Goal: Task Accomplishment & Management: Manage account settings

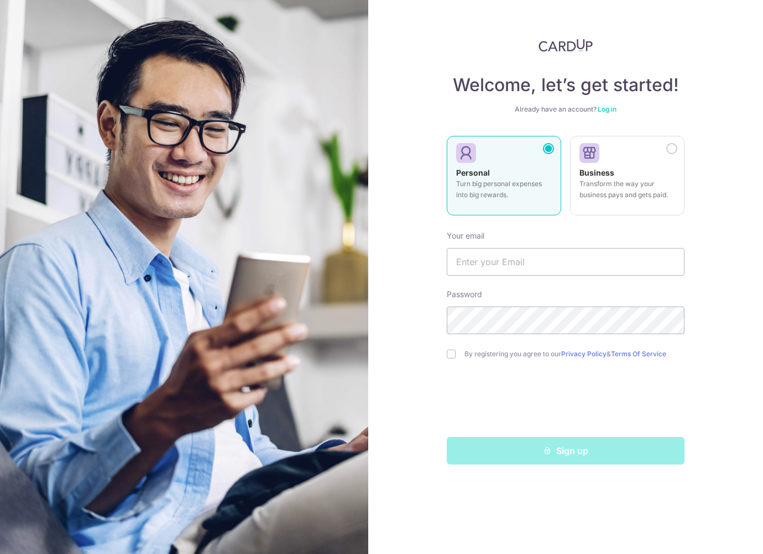
click at [611, 111] on link "Log in" at bounding box center [606, 109] width 19 height 8
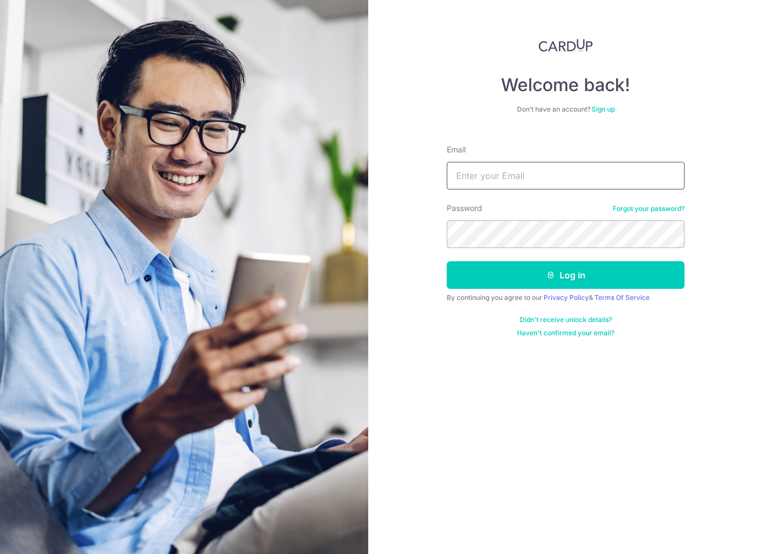
click at [501, 173] on input "Email" at bounding box center [566, 176] width 238 height 28
type input "[EMAIL_ADDRESS][DOMAIN_NAME]"
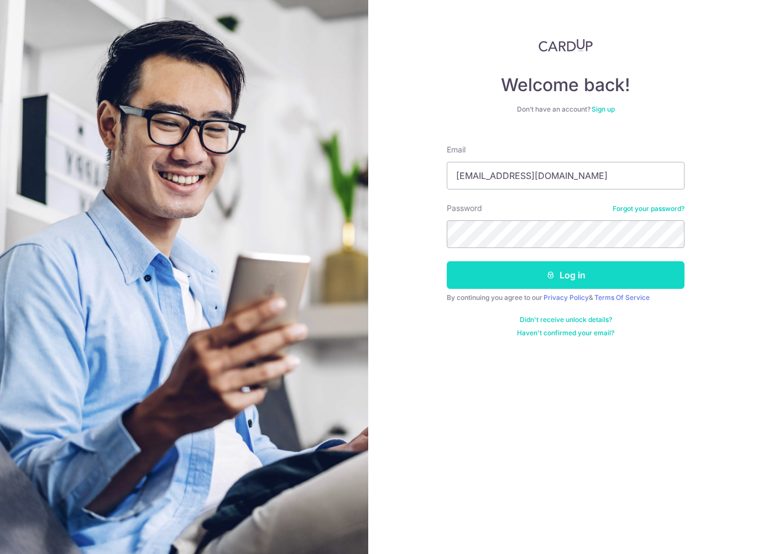
click at [579, 279] on button "Log in" at bounding box center [566, 275] width 238 height 28
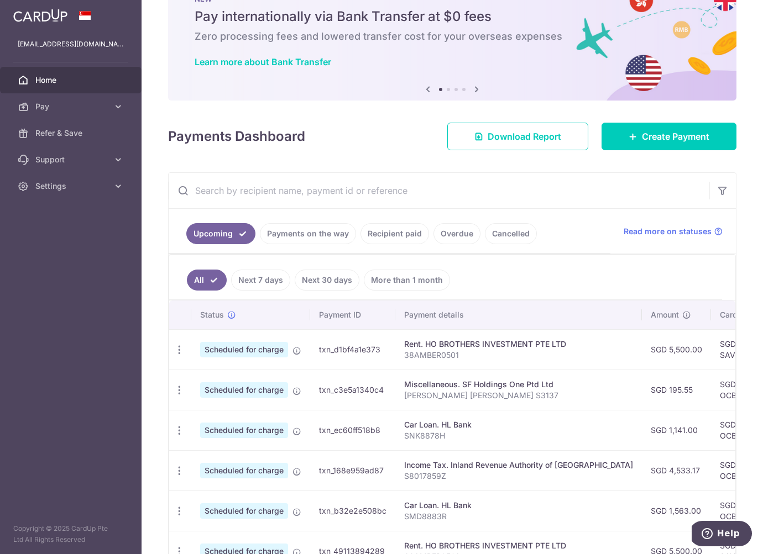
scroll to position [133, 0]
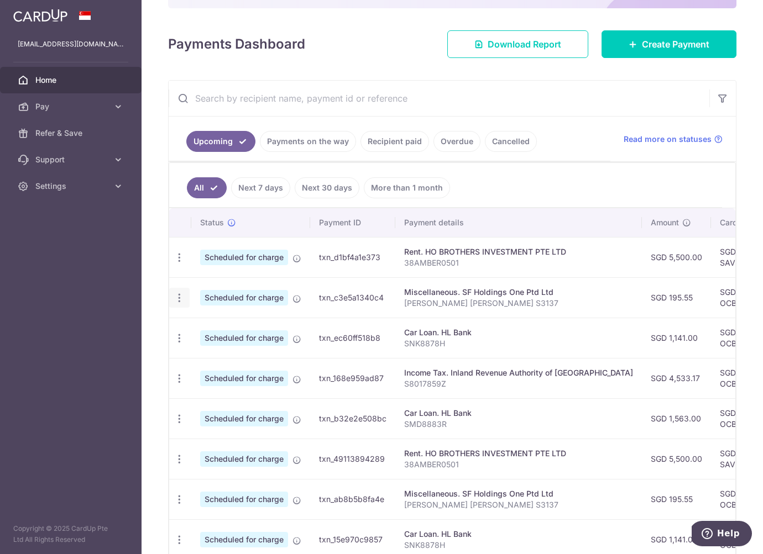
click at [178, 302] on icon "button" at bounding box center [180, 298] width 12 height 12
click at [201, 330] on span "Update payment" at bounding box center [238, 328] width 75 height 13
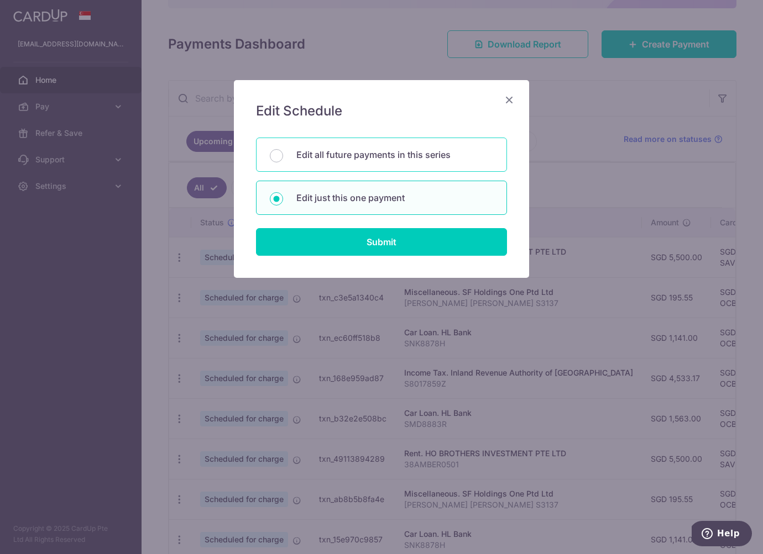
click at [405, 161] on p "Edit all future payments in this series" at bounding box center [394, 154] width 197 height 13
click at [283, 161] on input "Edit all future payments in this series" at bounding box center [276, 155] width 13 height 13
radio input "true"
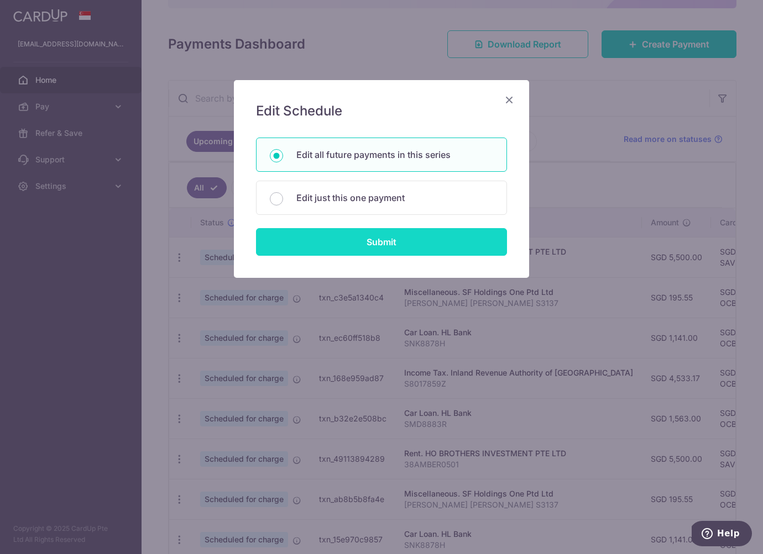
click at [403, 239] on input "Submit" at bounding box center [381, 242] width 251 height 28
radio input "true"
type input "195.55"
type input "[PERSON_NAME] [PERSON_NAME] S3137"
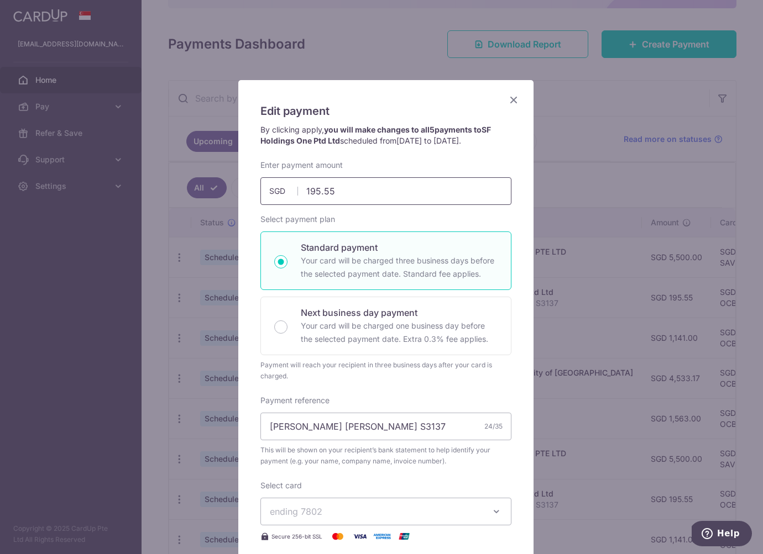
click at [343, 191] on input "195.55" at bounding box center [385, 191] width 251 height 28
type input "224.32"
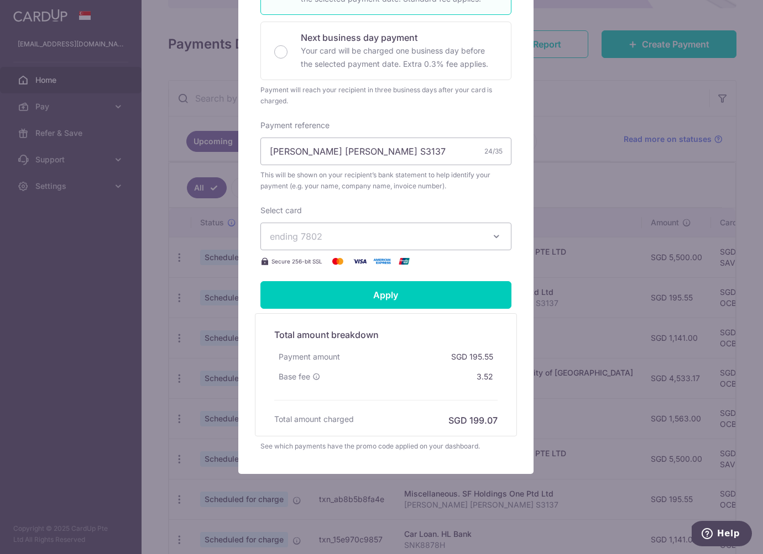
scroll to position [0, 0]
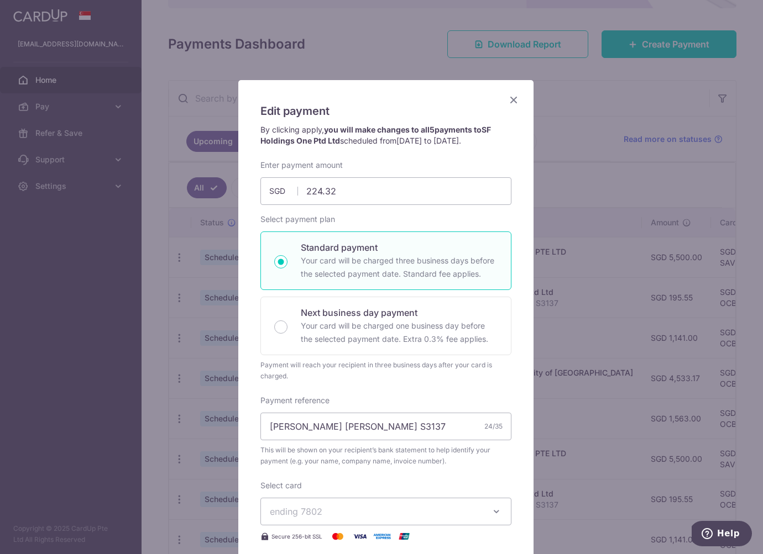
click at [507, 101] on icon "Close" at bounding box center [513, 100] width 13 height 14
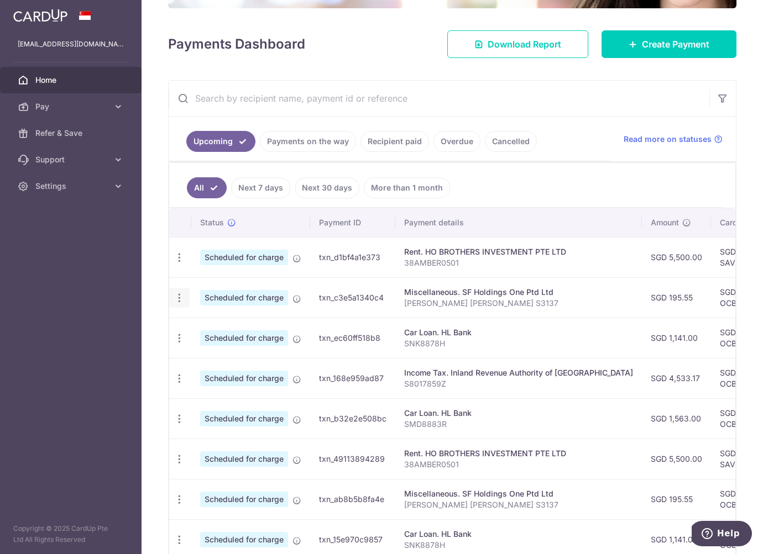
click at [187, 300] on div "Update payment Cancel payment" at bounding box center [179, 298] width 20 height 20
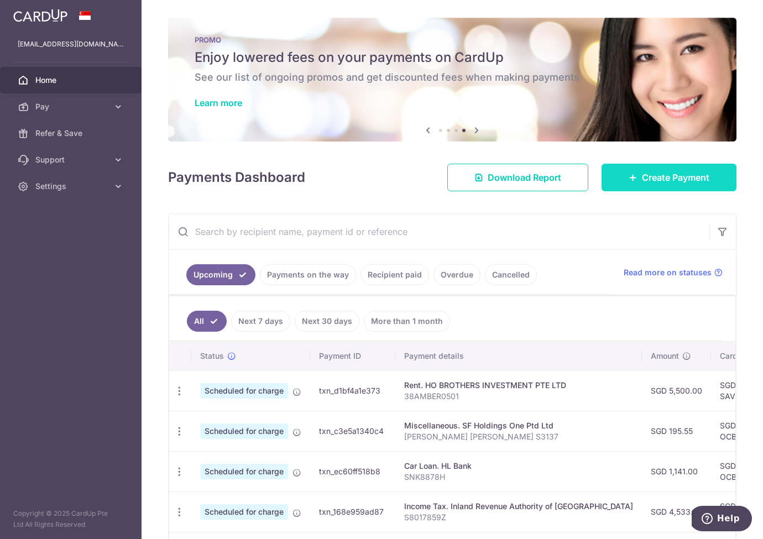
click at [644, 167] on link "Create Payment" at bounding box center [668, 178] width 135 height 28
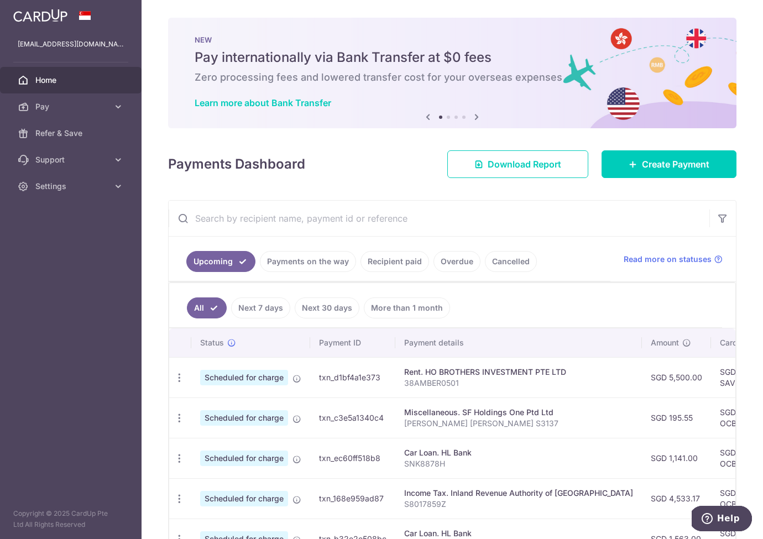
click at [317, 421] on td "txn_c3e5a1340c4" at bounding box center [352, 417] width 85 height 40
click at [174, 417] on icon "button" at bounding box center [180, 418] width 12 height 12
click at [203, 451] on span "Update payment" at bounding box center [238, 448] width 75 height 13
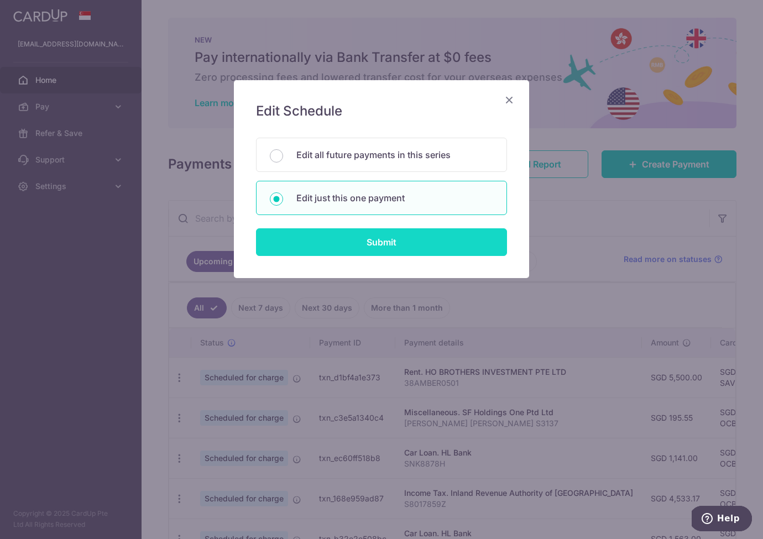
click at [333, 240] on input "Submit" at bounding box center [381, 242] width 251 height 28
radio input "true"
type input "195.55"
type input "03/11/2025"
type input "Lim Li Kiong Alvin S3137"
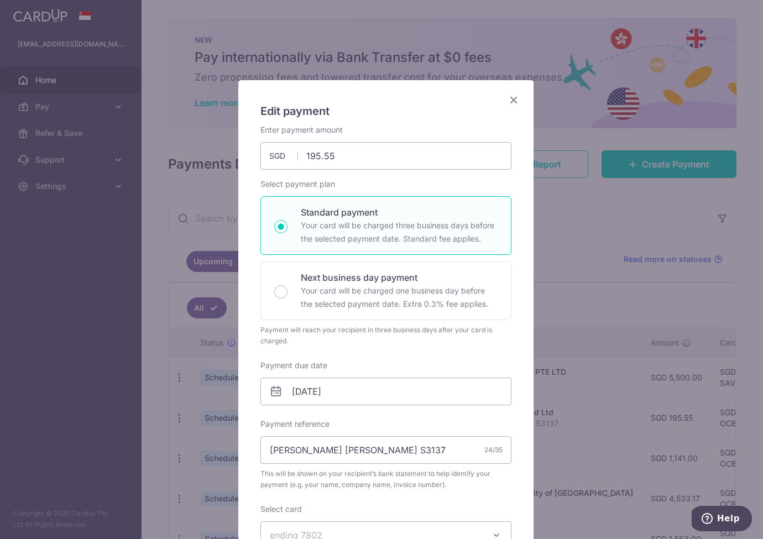
type input "OCBC18"
click at [510, 100] on icon "Close" at bounding box center [513, 100] width 13 height 14
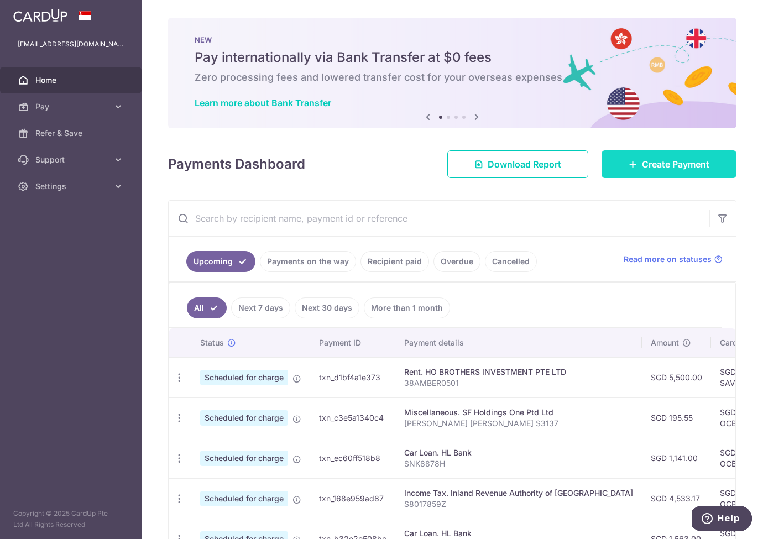
click at [617, 162] on link "Create Payment" at bounding box center [668, 164] width 135 height 28
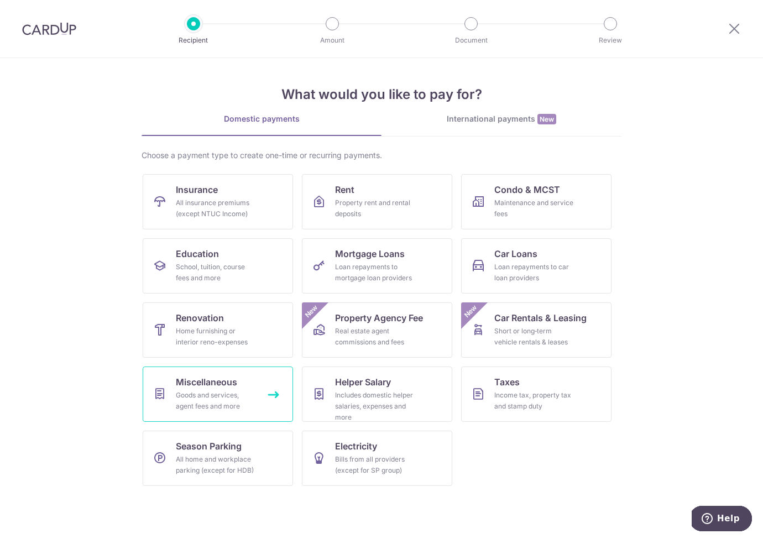
click at [225, 406] on div "Goods and services, agent fees and more" at bounding box center [216, 401] width 80 height 22
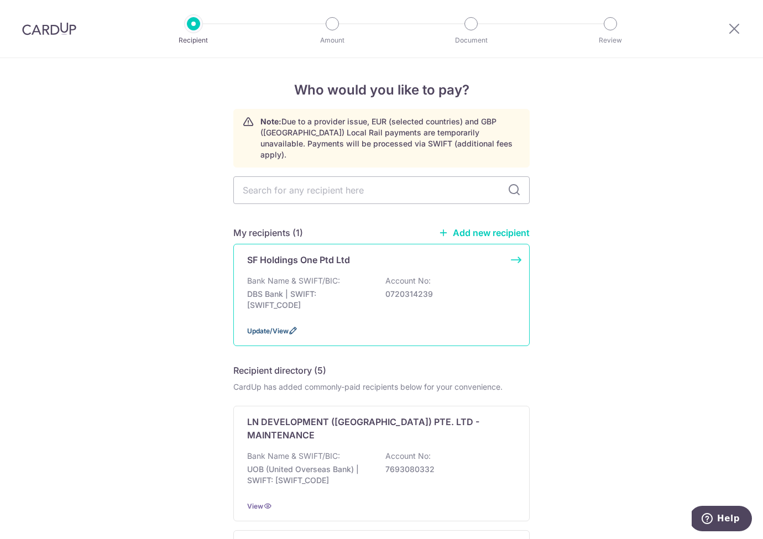
click at [266, 327] on span "Update/View" at bounding box center [267, 331] width 41 height 8
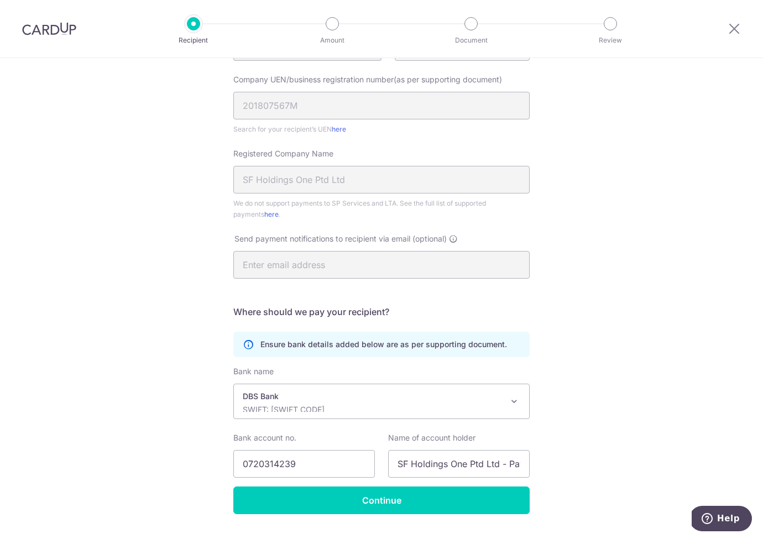
scroll to position [189, 0]
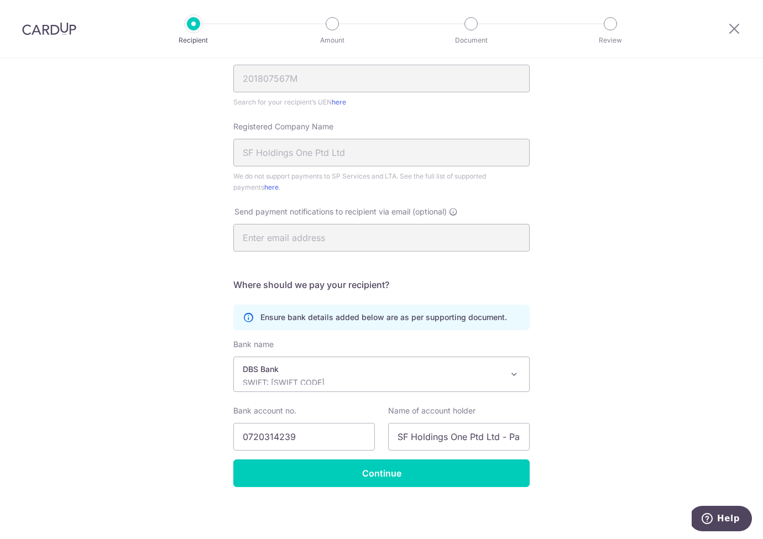
click at [375, 374] on p "DBS Bank" at bounding box center [373, 369] width 260 height 11
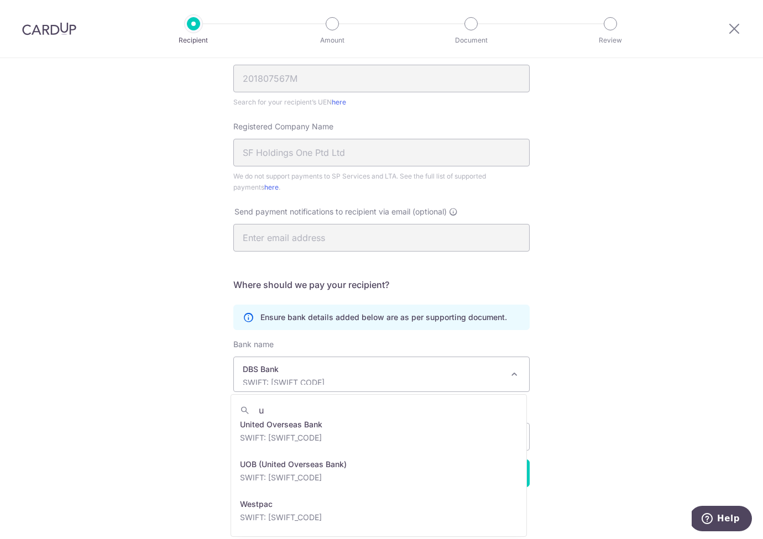
scroll to position [0, 0]
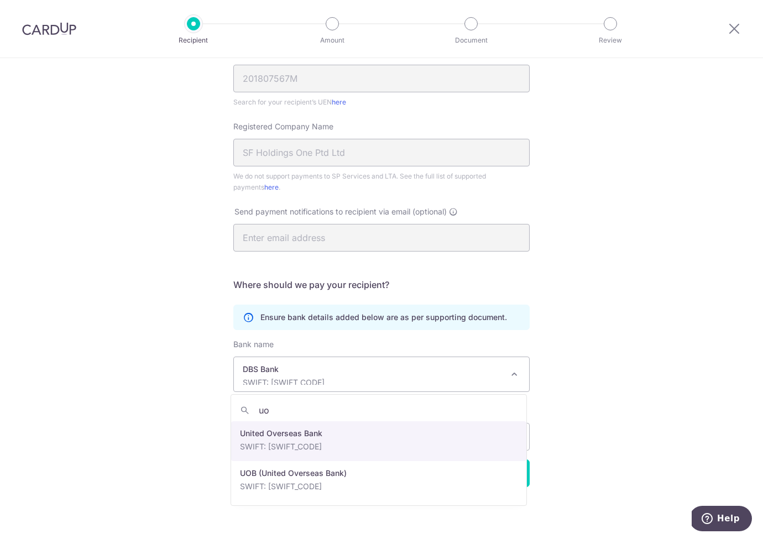
type input "uo"
select select "23668"
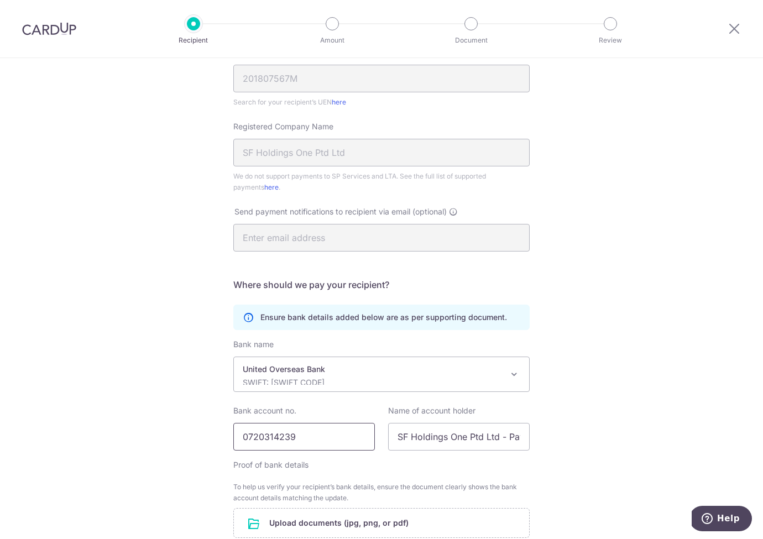
drag, startPoint x: 305, startPoint y: 438, endPoint x: 161, endPoint y: 428, distance: 143.5
click at [206, 436] on div "Recipient Details Your recipient does not need a CardUp account to receive your…" at bounding box center [381, 266] width 763 height 794
click at [285, 440] on input "0720314239" at bounding box center [303, 437] width 141 height 28
click at [286, 439] on input "0720314239" at bounding box center [303, 437] width 141 height 28
click at [259, 438] on input "4513125342" at bounding box center [303, 437] width 141 height 28
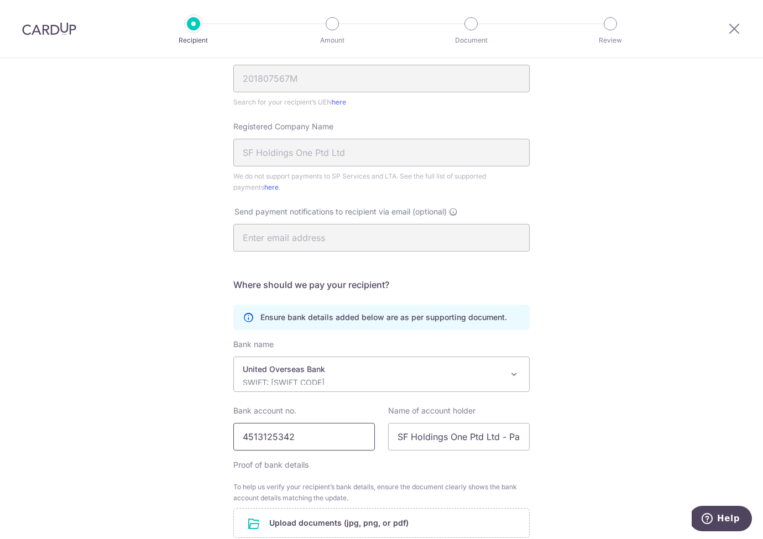
click at [271, 437] on input "4513125342" at bounding box center [303, 437] width 141 height 28
type input "4513125342"
click at [472, 437] on input "SF Holdings One Ptd Ltd - Paya Lebar" at bounding box center [458, 437] width 141 height 28
drag, startPoint x: 395, startPoint y: 438, endPoint x: 547, endPoint y: 433, distance: 151.5
click at [547, 433] on div "Recipient Details Your recipient does not need a CardUp account to receive your…" at bounding box center [381, 266] width 763 height 794
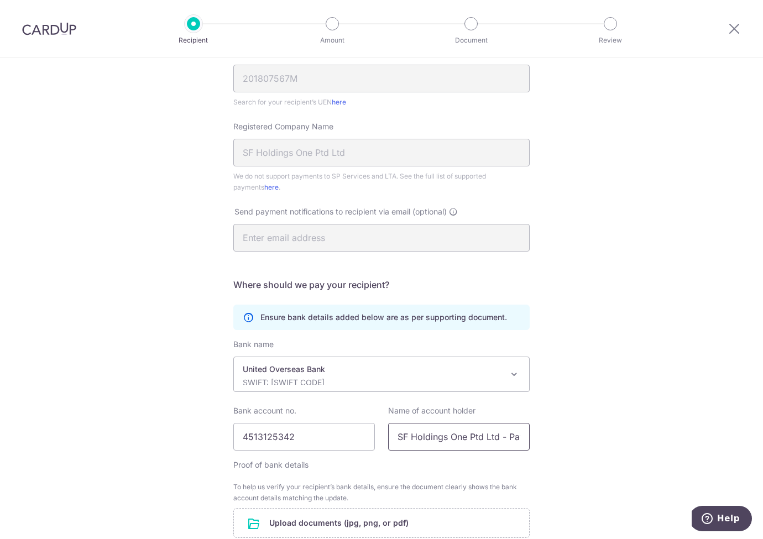
drag, startPoint x: 63, startPoint y: 315, endPoint x: 451, endPoint y: 440, distance: 407.6
click at [451, 440] on input "SF Holdings One Ptd Ltd - Paya Lebar" at bounding box center [458, 437] width 141 height 28
click at [453, 434] on input "SF Holdings One Ptd Ltd - Paya Lebar" at bounding box center [458, 437] width 141 height 28
click at [490, 439] on input "SF Holdings One Ptd Ltd - StoreFriendly" at bounding box center [458, 437] width 141 height 28
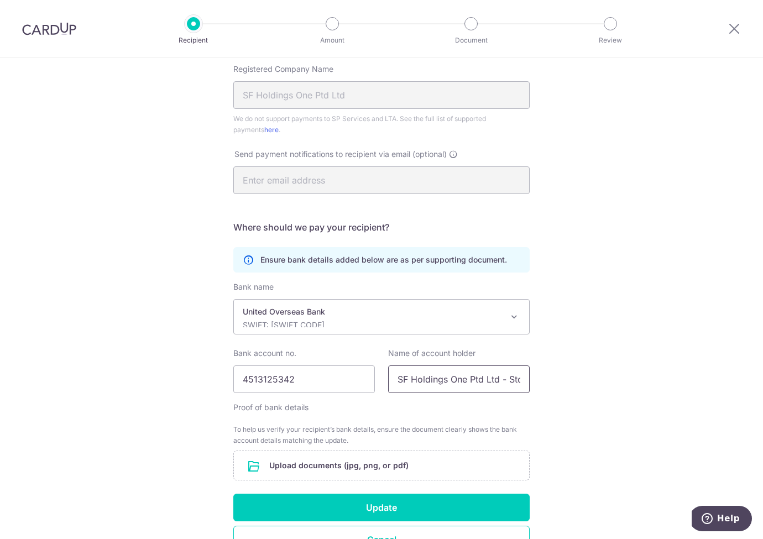
scroll to position [292, 0]
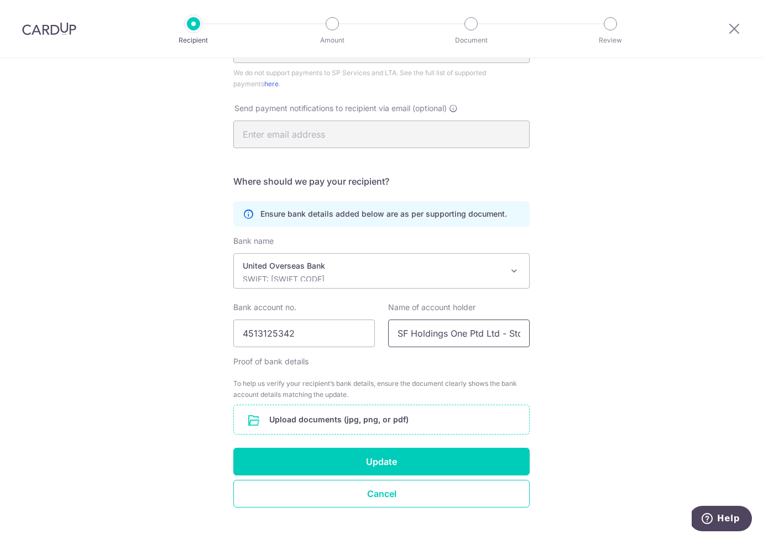
type input "SF Holdings One Ptd Ltd - Storefriendly"
click at [252, 420] on input "file" at bounding box center [381, 419] width 295 height 29
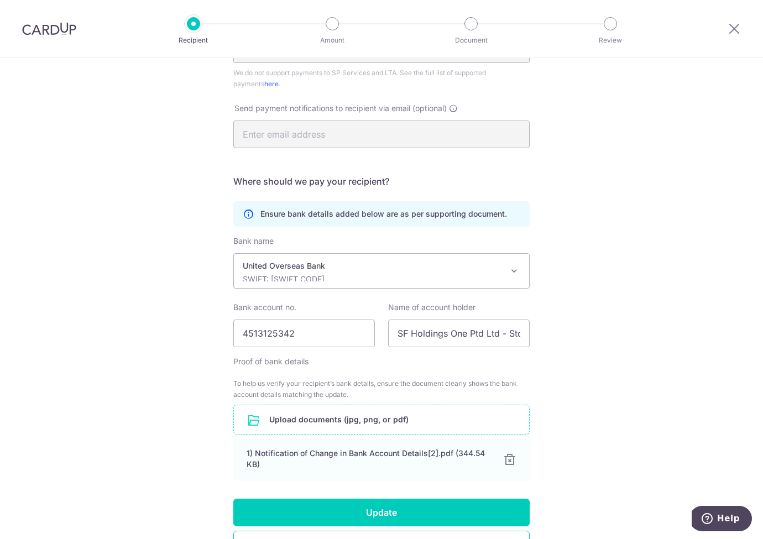
scroll to position [364, 0]
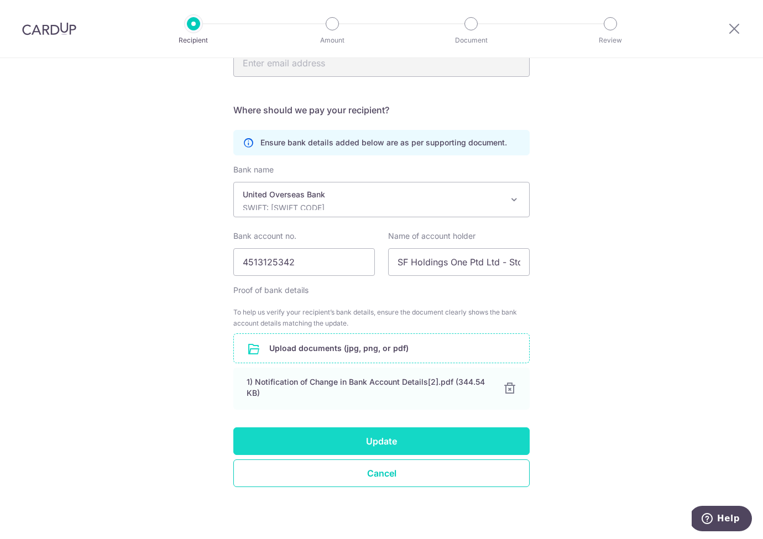
click at [320, 443] on button "Update" at bounding box center [381, 441] width 296 height 28
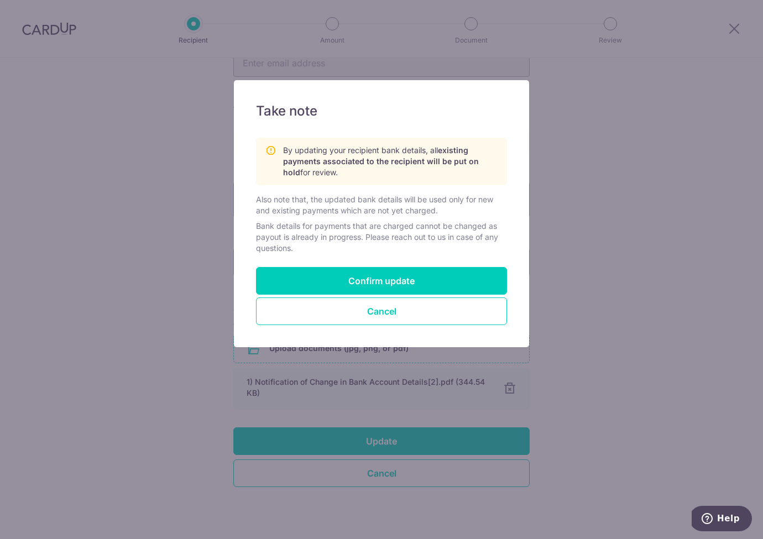
drag, startPoint x: 389, startPoint y: 285, endPoint x: 281, endPoint y: 335, distance: 118.9
click at [267, 333] on div "Take note By updating your recipient bank details, all existing payments associ…" at bounding box center [381, 213] width 295 height 267
click at [369, 275] on button "Confirm update" at bounding box center [381, 281] width 251 height 28
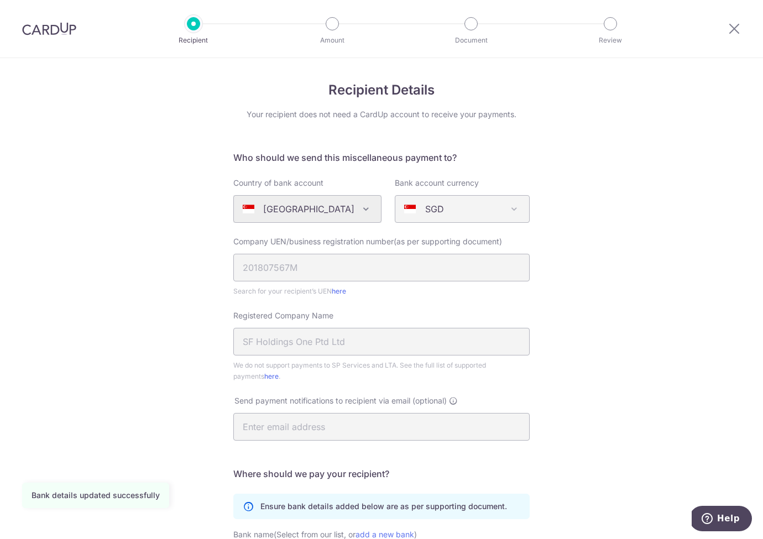
scroll to position [191, 0]
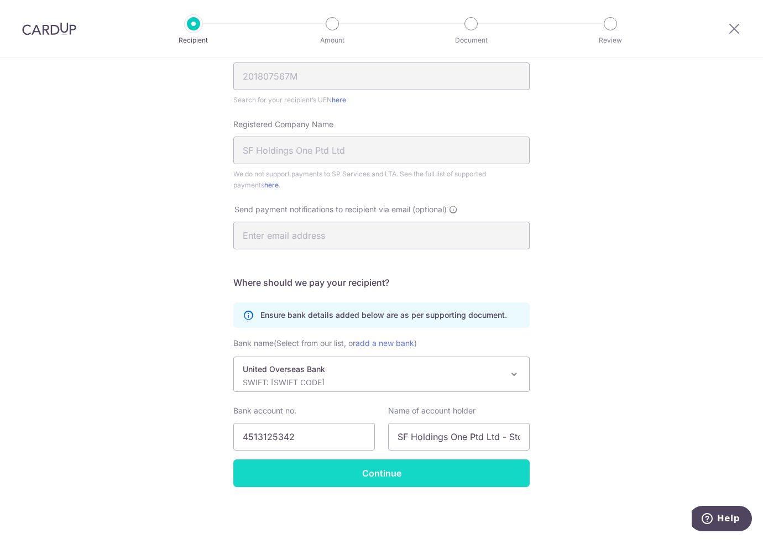
click at [381, 474] on input "Continue" at bounding box center [381, 473] width 296 height 28
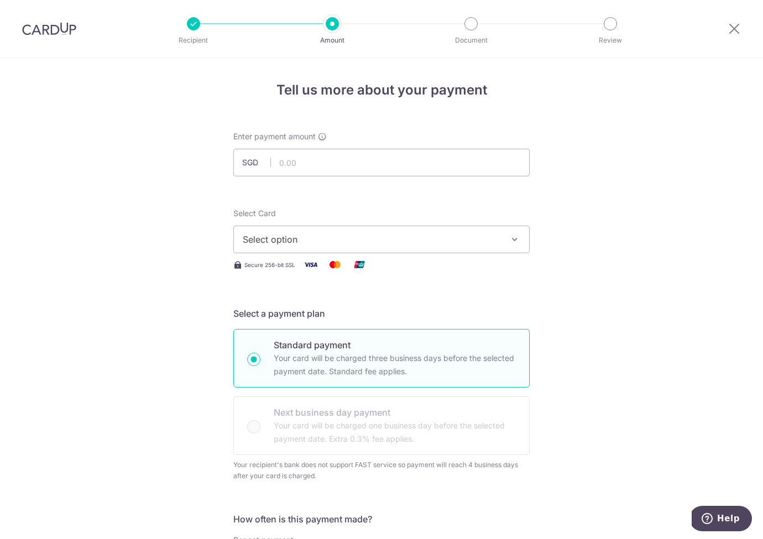
click at [51, 29] on img at bounding box center [49, 28] width 54 height 13
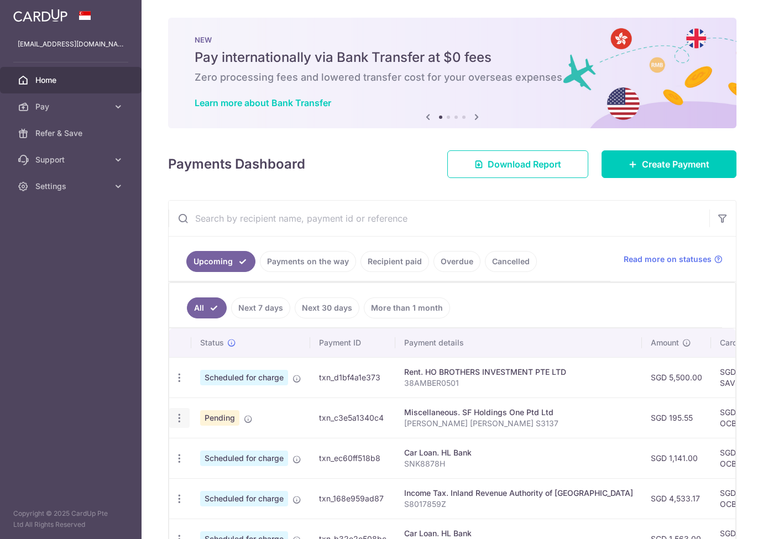
click at [179, 421] on icon "button" at bounding box center [180, 418] width 12 height 12
click at [209, 452] on span "Update payment" at bounding box center [238, 448] width 75 height 13
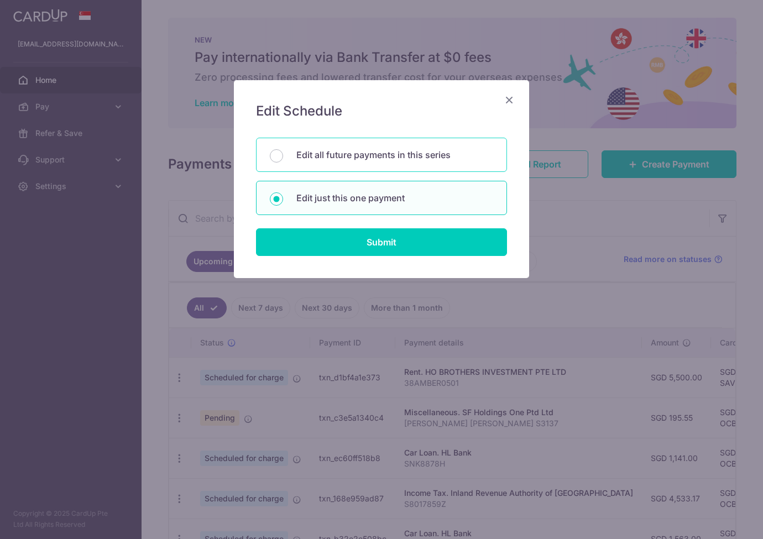
click at [382, 156] on p "Edit all future payments in this series" at bounding box center [394, 154] width 197 height 13
click at [283, 156] on input "Edit all future payments in this series" at bounding box center [276, 155] width 13 height 13
radio input "true"
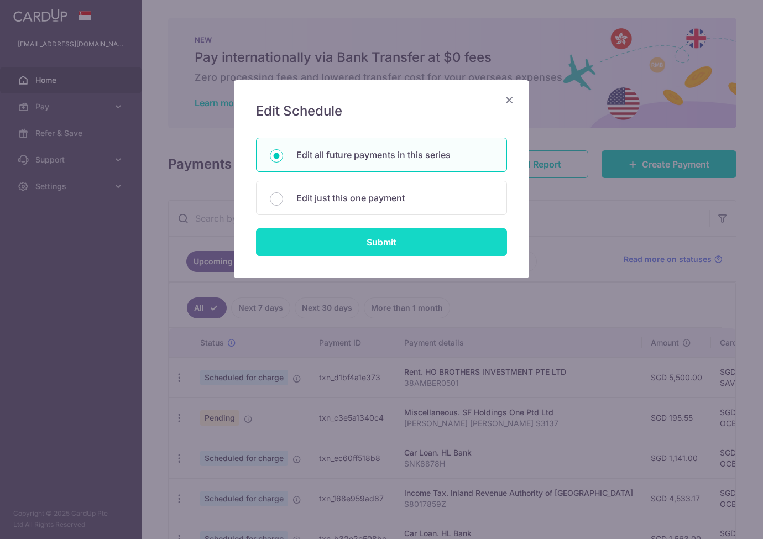
click at [386, 248] on input "Submit" at bounding box center [381, 242] width 251 height 28
radio input "true"
type input "195.55"
type input "Lim Li Kiong Alvin S3137"
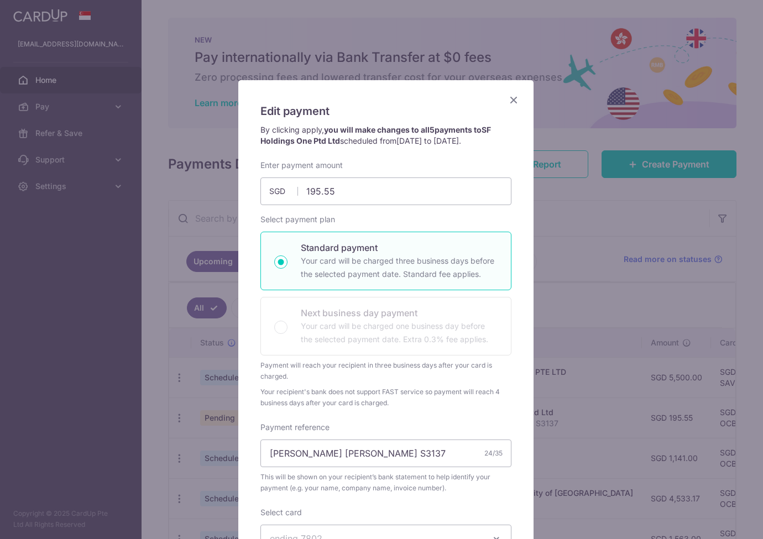
click at [511, 97] on icon "Close" at bounding box center [513, 100] width 13 height 14
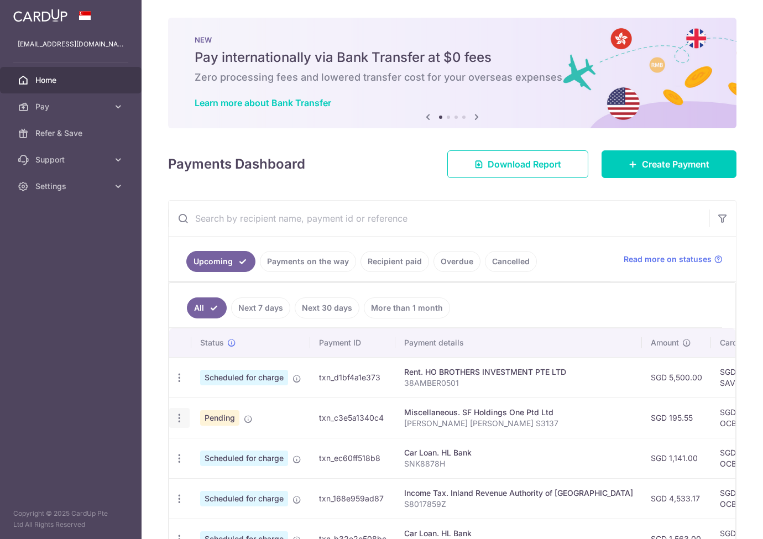
click at [176, 417] on icon "button" at bounding box center [180, 418] width 12 height 12
click at [224, 448] on span "Update payment" at bounding box center [238, 448] width 75 height 13
radio input "true"
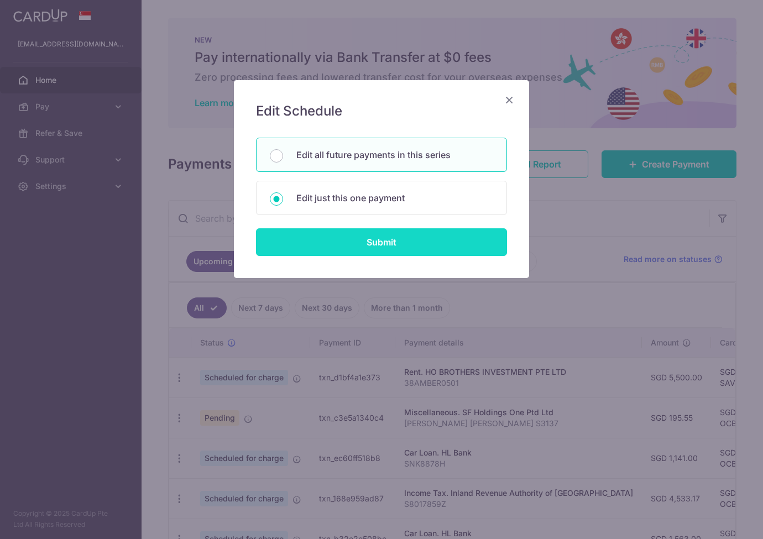
click at [335, 232] on input "Submit" at bounding box center [381, 242] width 251 height 28
radio input "true"
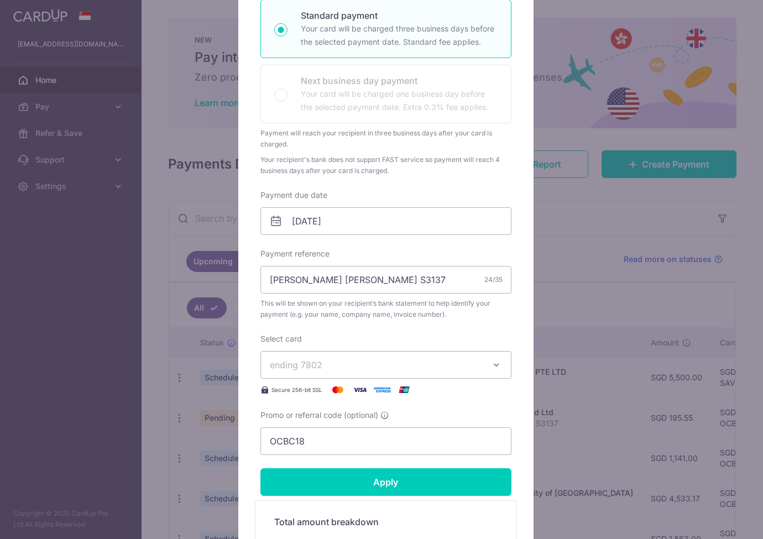
scroll to position [384, 0]
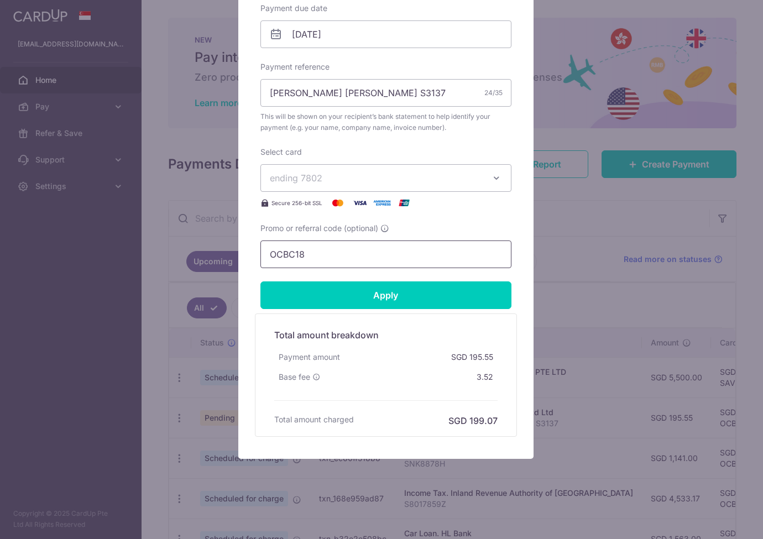
drag, startPoint x: 306, startPoint y: 250, endPoint x: 135, endPoint y: 250, distance: 170.8
click at [135, 250] on div "Edit payment By clicking apply, you will make changes to all 5 payments to SF H…" at bounding box center [381, 269] width 763 height 539
paste input "3HOME25R"
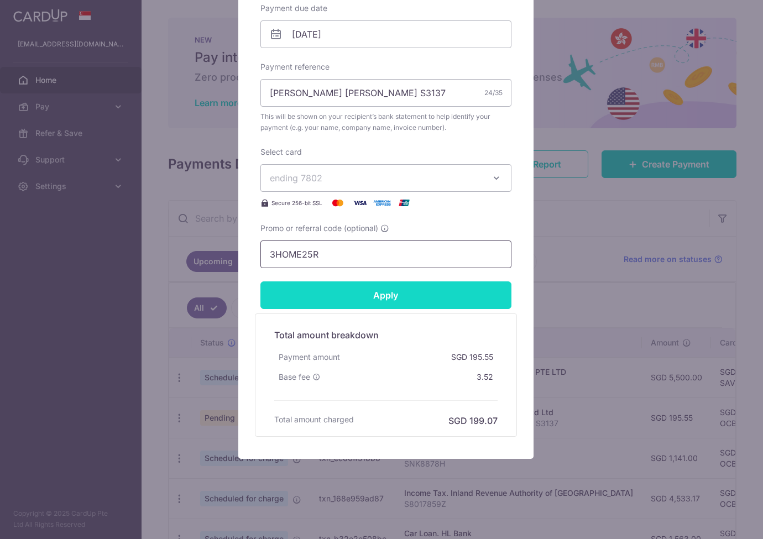
type input "3HOME25R"
click at [312, 299] on input "Apply" at bounding box center [385, 295] width 251 height 28
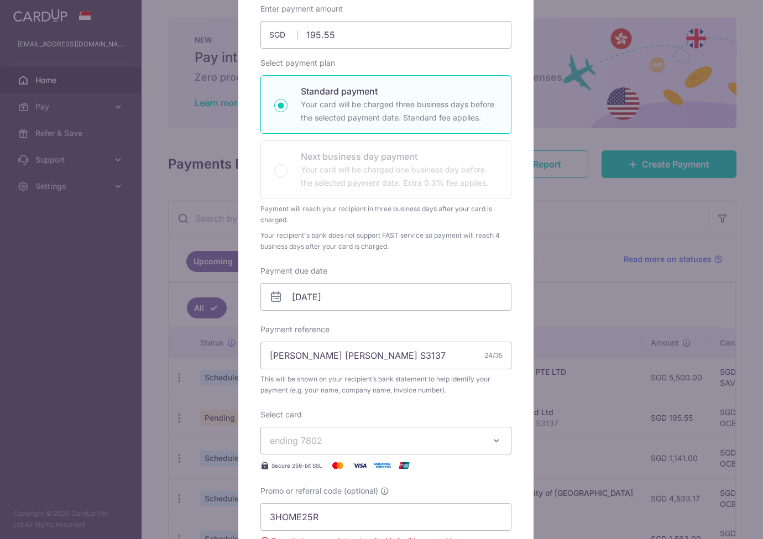
scroll to position [0, 0]
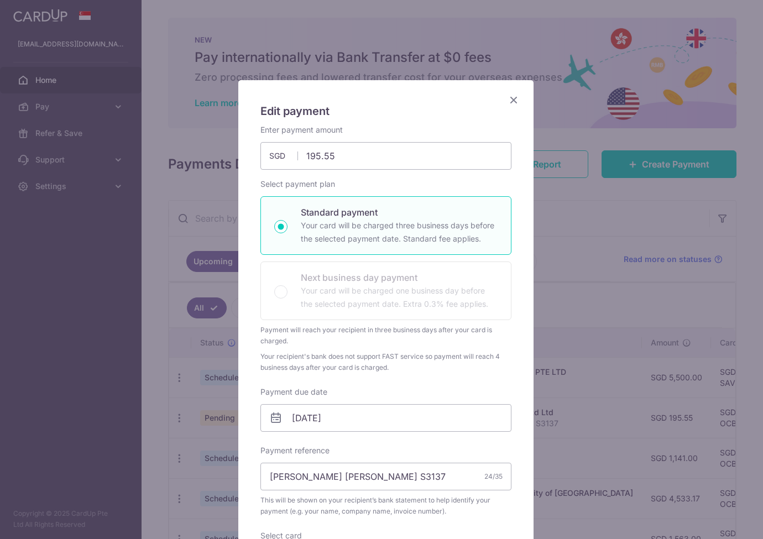
click at [508, 101] on icon "Close" at bounding box center [513, 100] width 13 height 14
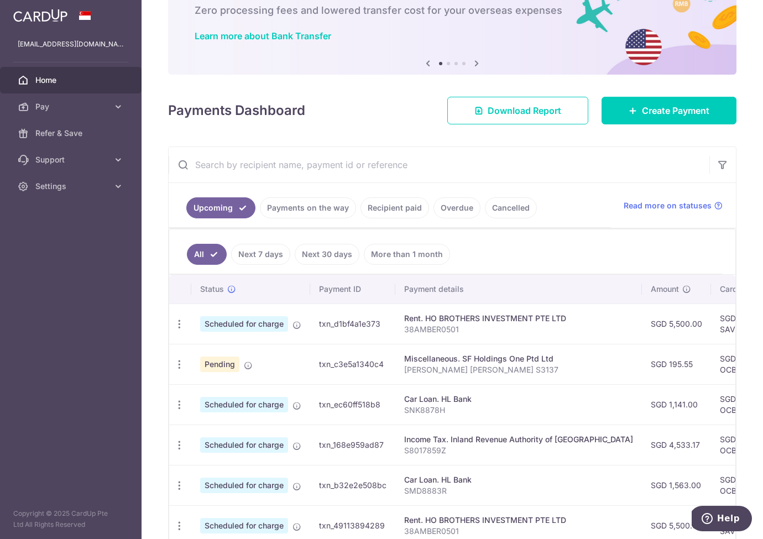
scroll to position [132, 0]
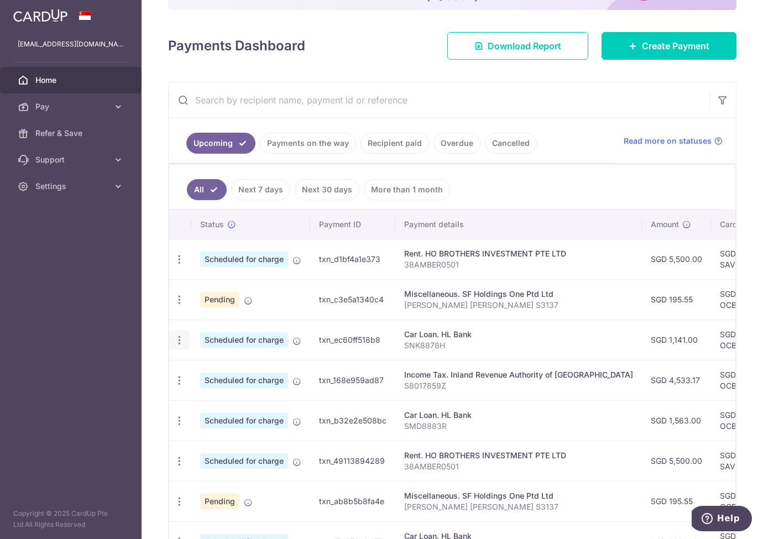
click at [181, 340] on icon "button" at bounding box center [180, 340] width 12 height 12
click at [216, 369] on span "Update payment" at bounding box center [238, 370] width 75 height 13
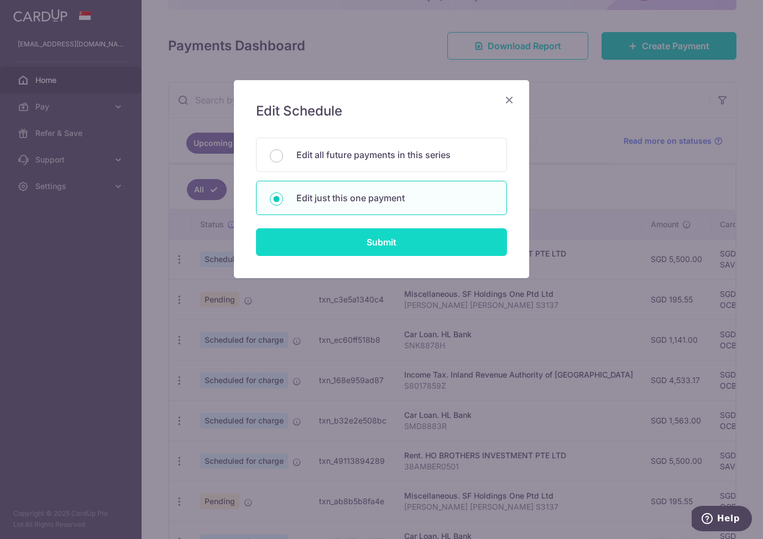
click at [379, 239] on input "Submit" at bounding box center [381, 242] width 251 height 28
radio input "true"
type input "1,141.00"
type input "[DATE]"
type input "SNK8878H"
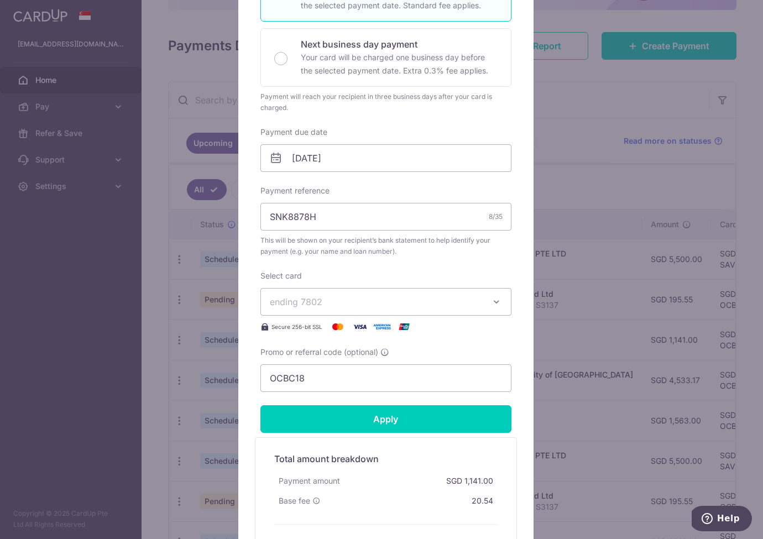
scroll to position [318, 0]
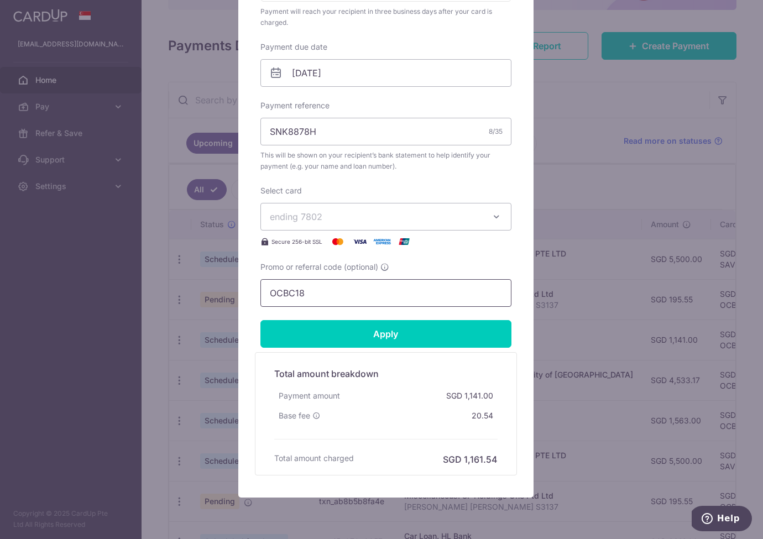
drag, startPoint x: 316, startPoint y: 292, endPoint x: 158, endPoint y: 295, distance: 158.6
click at [158, 295] on div "Edit payment By clicking apply, you will make changes to all payments to HL Ban…" at bounding box center [381, 269] width 763 height 539
paste input "3HOME25R"
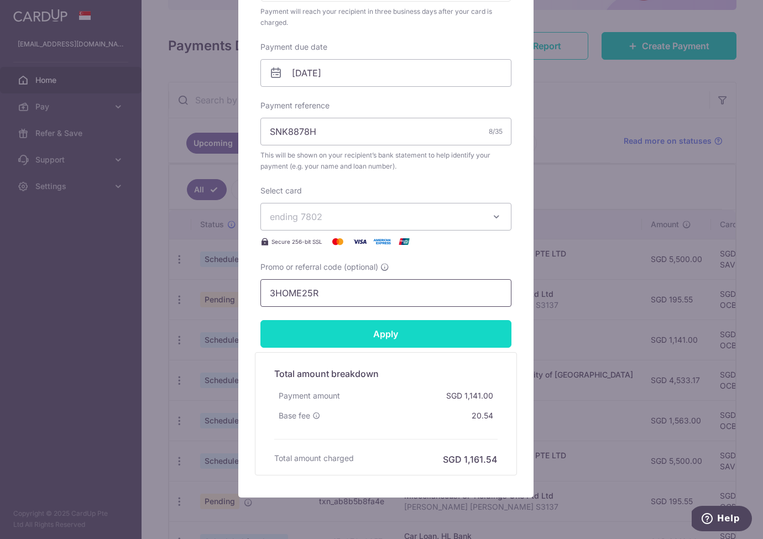
type input "3HOME25R"
click at [297, 326] on input "Apply" at bounding box center [385, 334] width 251 height 28
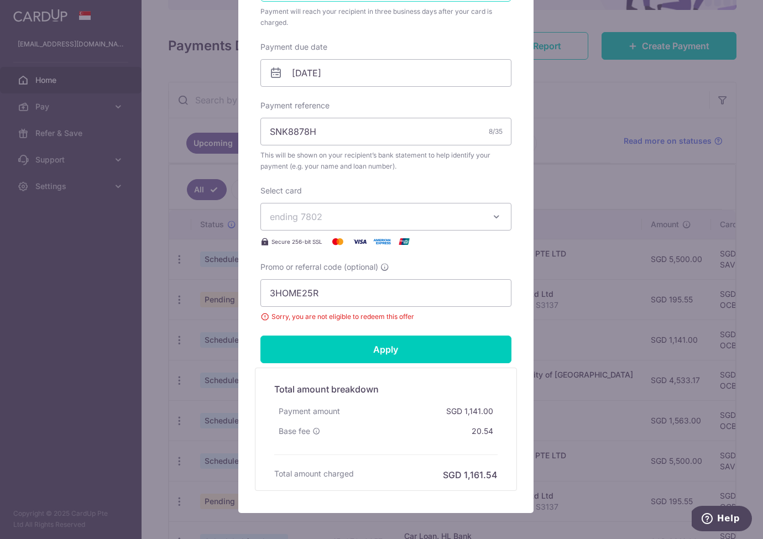
scroll to position [0, 0]
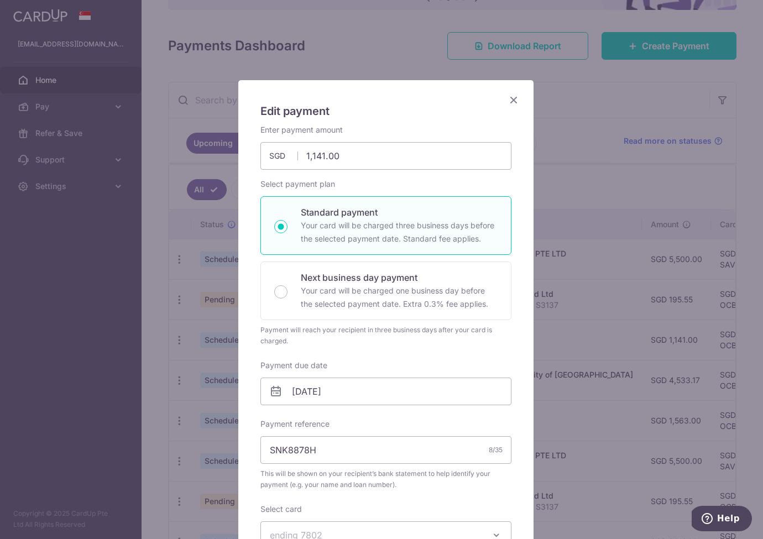
click at [507, 96] on icon "Close" at bounding box center [513, 100] width 13 height 14
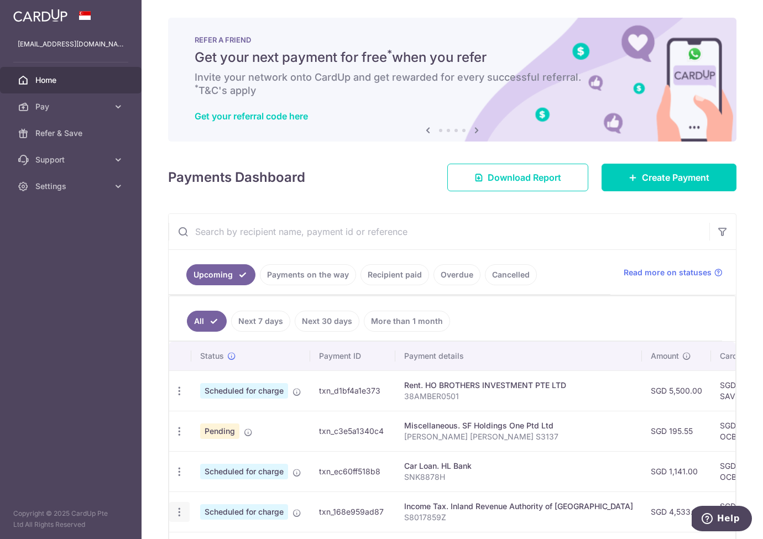
scroll to position [83, 0]
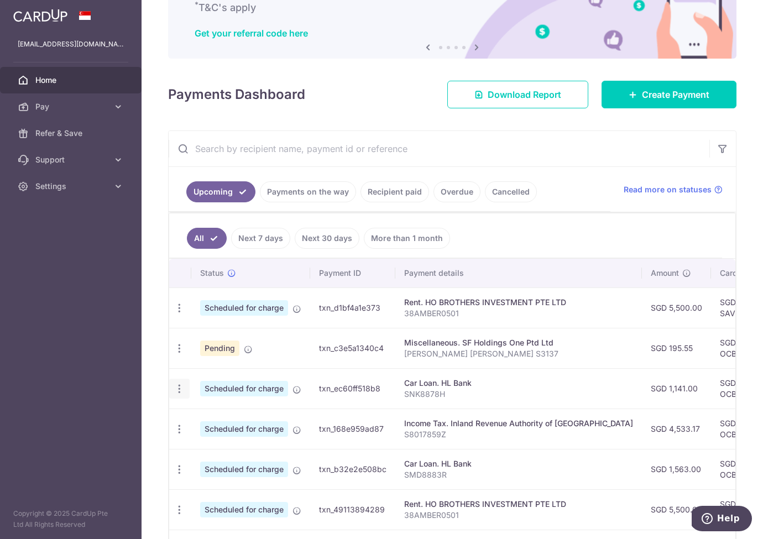
click at [183, 384] on icon "button" at bounding box center [180, 389] width 12 height 12
click at [211, 420] on span "Update payment" at bounding box center [238, 418] width 75 height 13
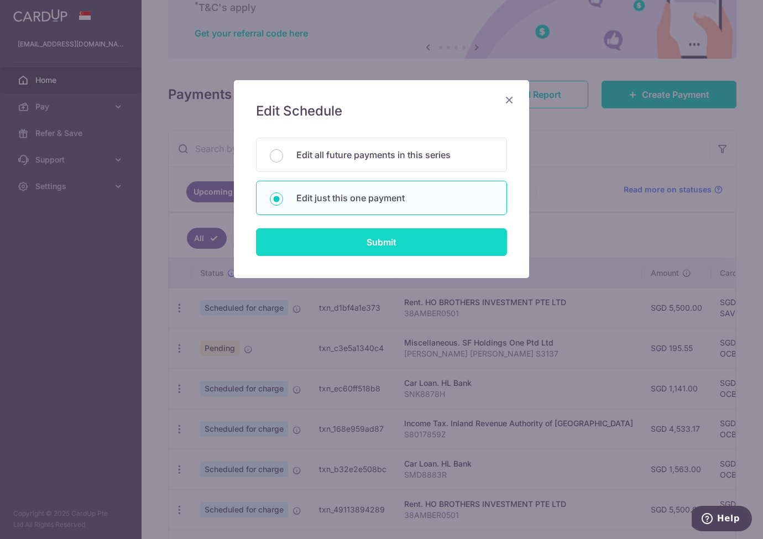
click at [345, 253] on input "Submit" at bounding box center [381, 242] width 251 height 28
radio input "true"
type input "1,141.00"
type input "[DATE]"
type input "SNK8878H"
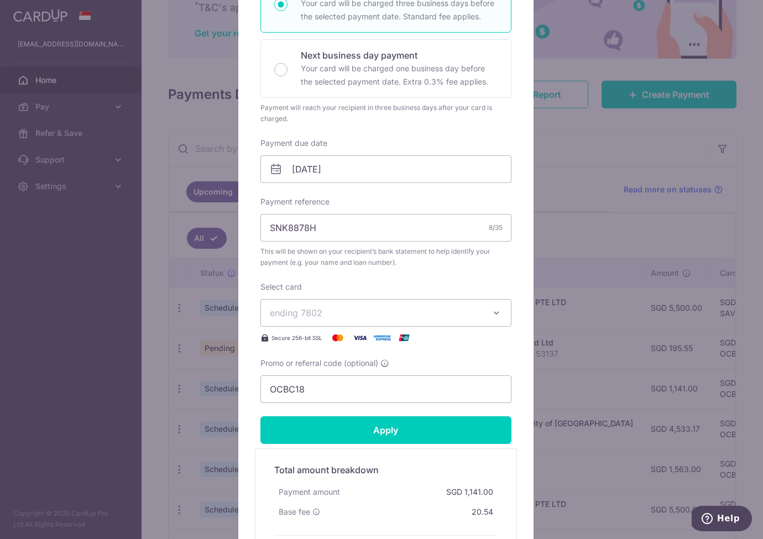
scroll to position [356, 0]
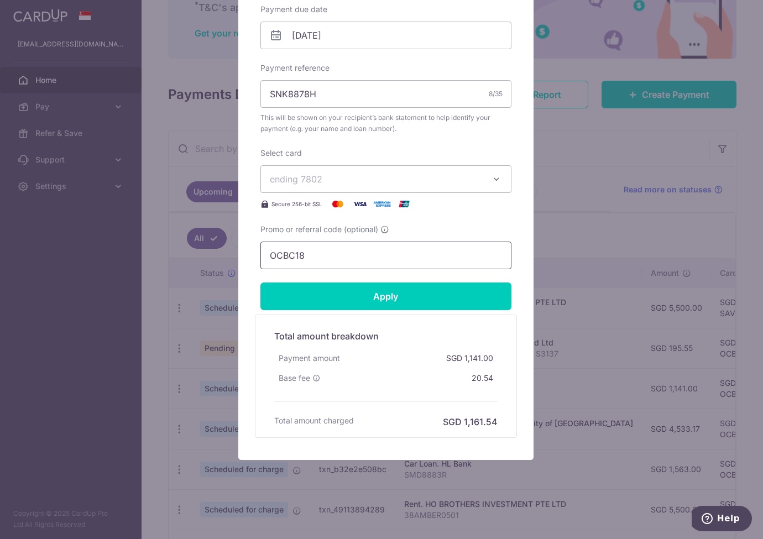
drag, startPoint x: 330, startPoint y: 254, endPoint x: 207, endPoint y: 258, distance: 123.3
click at [207, 258] on div "Edit payment By clicking apply, you will make changes to all payments to HL Ban…" at bounding box center [381, 269] width 763 height 539
paste input "3HOME25R"
click at [265, 253] on input "3HOME25R" at bounding box center [385, 256] width 251 height 28
type input "3HOME25R"
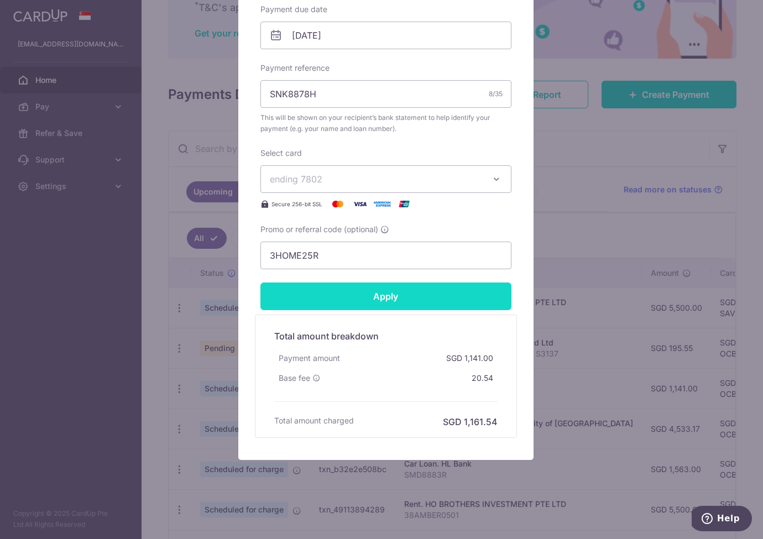
click at [394, 298] on input "Apply" at bounding box center [385, 296] width 251 height 28
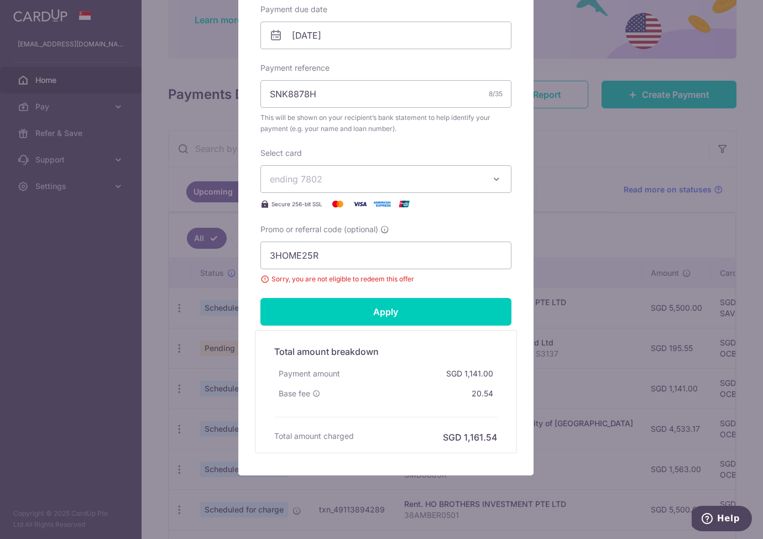
scroll to position [0, 0]
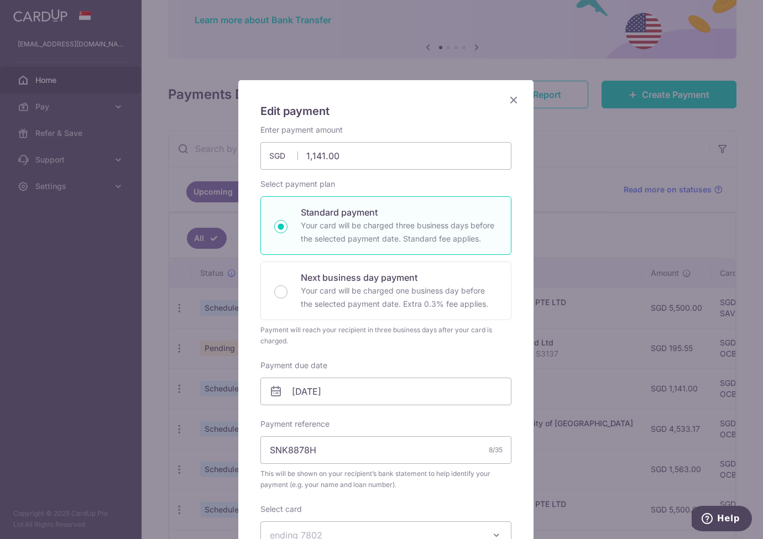
click at [507, 96] on icon "Close" at bounding box center [513, 100] width 13 height 14
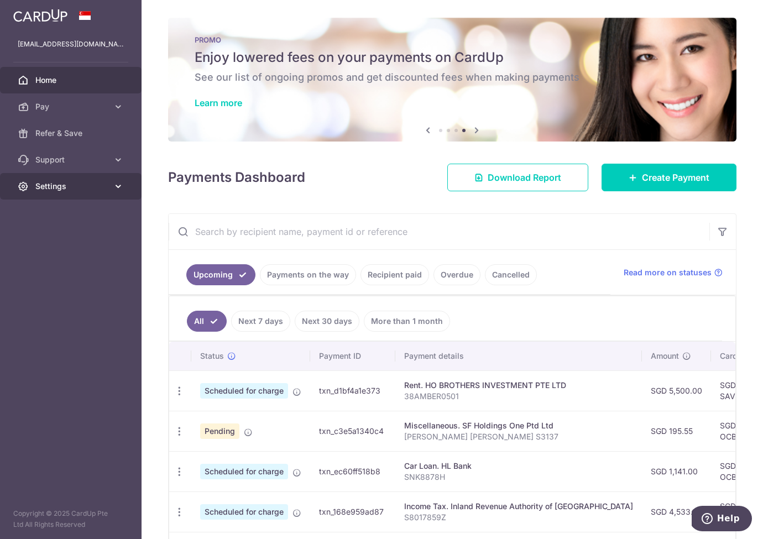
click at [99, 185] on span "Settings" at bounding box center [71, 186] width 73 height 11
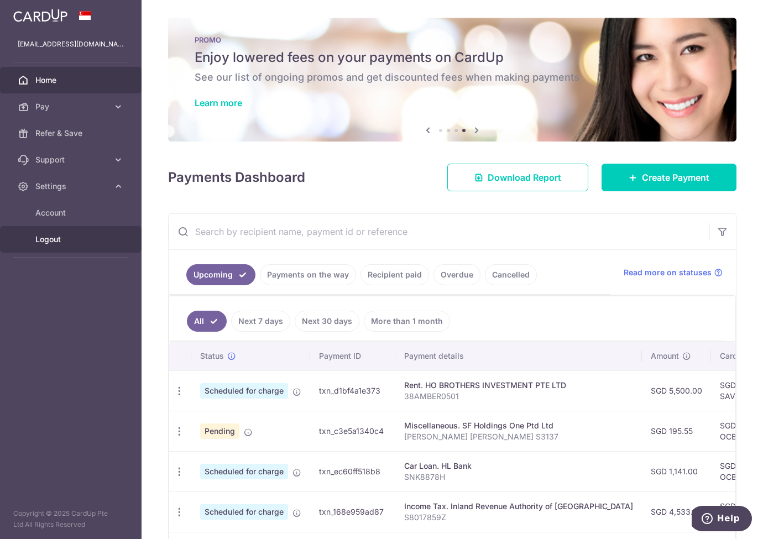
click at [46, 243] on span "Logout" at bounding box center [71, 239] width 73 height 11
